Goal: Navigation & Orientation: Understand site structure

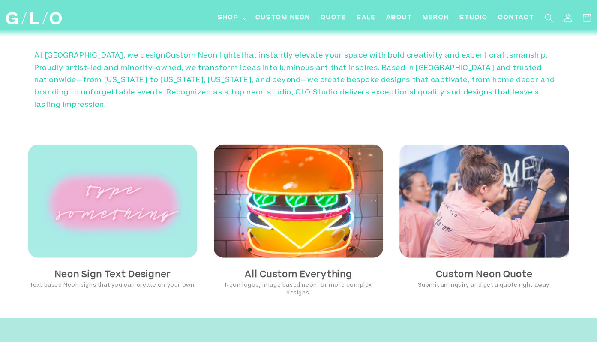
scroll to position [462, 0]
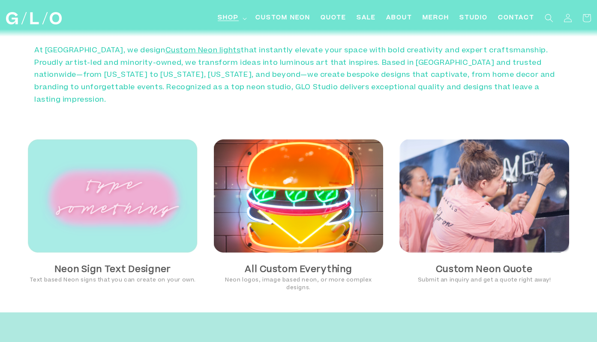
click at [243, 19] on icon at bounding box center [245, 19] width 4 height 3
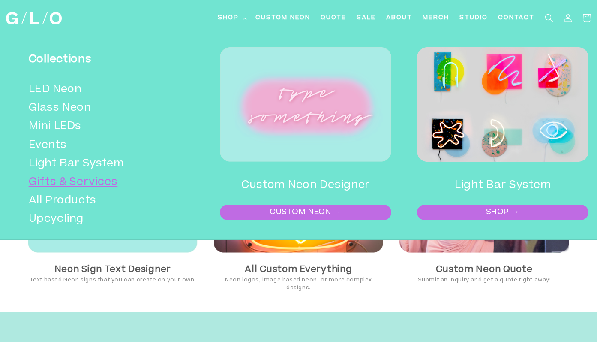
click at [70, 180] on link "Gifts & Services" at bounding box center [106, 182] width 154 height 18
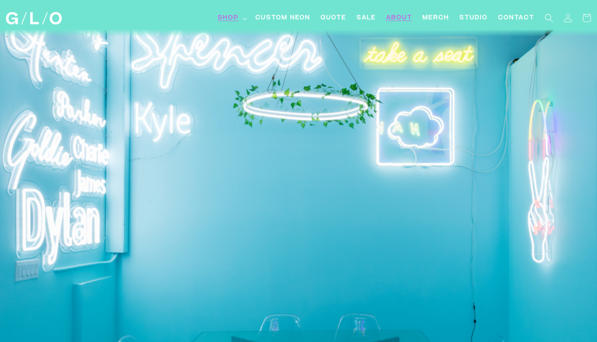
click at [398, 20] on span "About" at bounding box center [399, 18] width 26 height 9
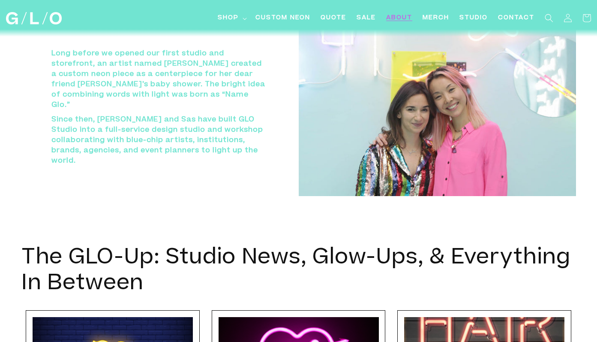
scroll to position [2915, 0]
